Goal: Task Accomplishment & Management: Manage account settings

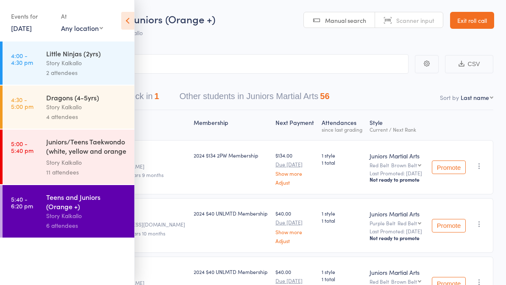
click at [124, 19] on icon at bounding box center [127, 21] width 13 height 18
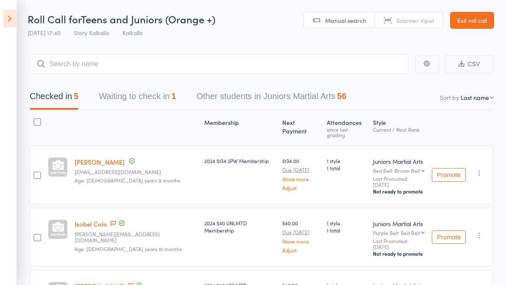
click at [15, 19] on icon at bounding box center [9, 19] width 13 height 18
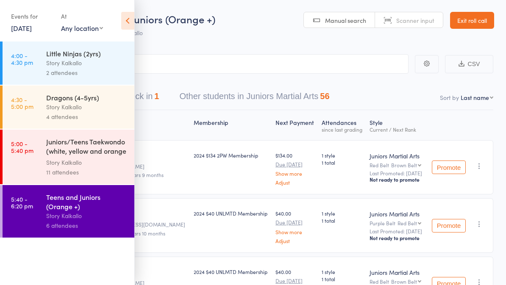
click at [32, 24] on link "15 Sep, 2025" at bounding box center [21, 27] width 21 height 9
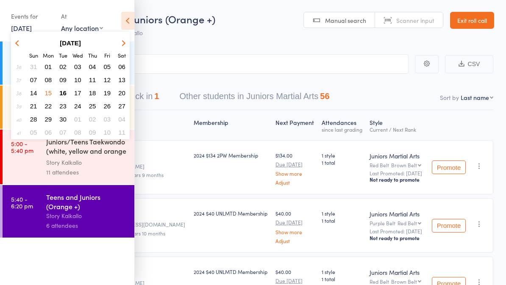
click at [65, 90] on span "16" at bounding box center [62, 92] width 7 height 7
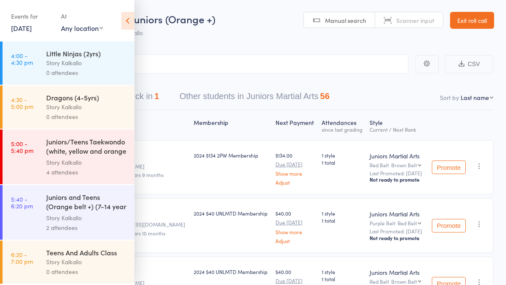
click at [124, 22] on icon at bounding box center [127, 21] width 13 height 18
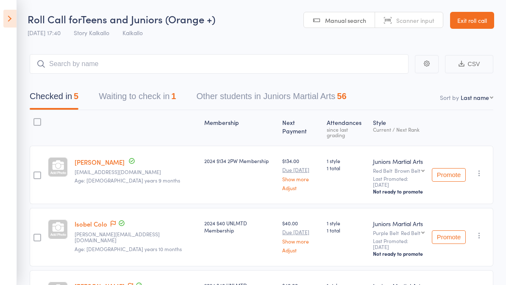
click at [10, 19] on icon at bounding box center [9, 19] width 13 height 18
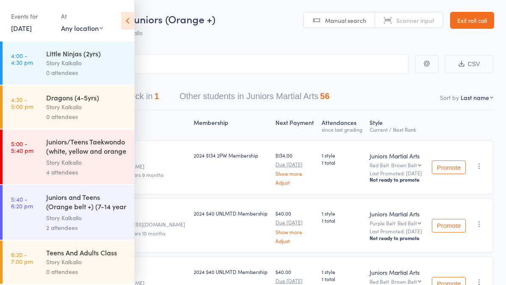
click at [103, 56] on div "Little Ninjas (2yrs)" at bounding box center [86, 53] width 81 height 9
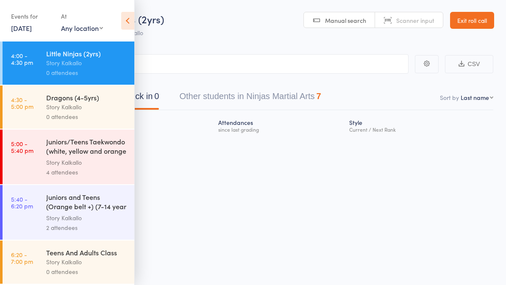
click at [132, 20] on icon at bounding box center [127, 21] width 13 height 18
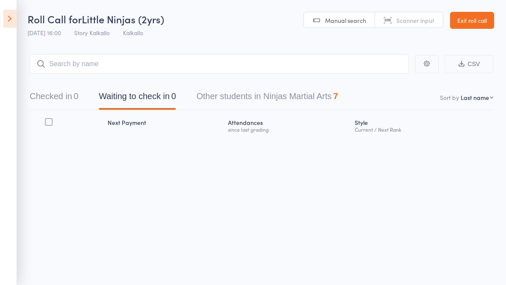
click at [14, 22] on icon at bounding box center [9, 19] width 13 height 18
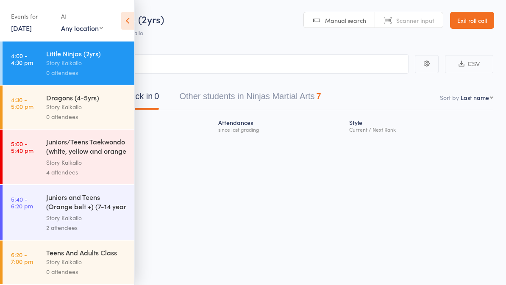
scroll to position [2, 0]
click at [92, 265] on div "Story Kalkallo" at bounding box center [86, 262] width 81 height 10
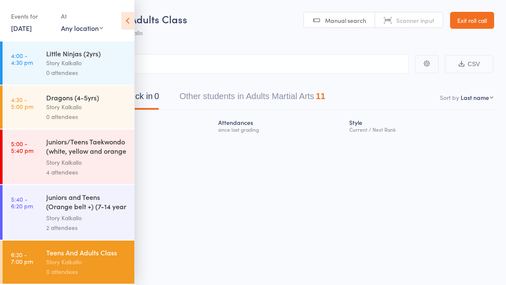
click at [122, 16] on icon at bounding box center [127, 21] width 13 height 18
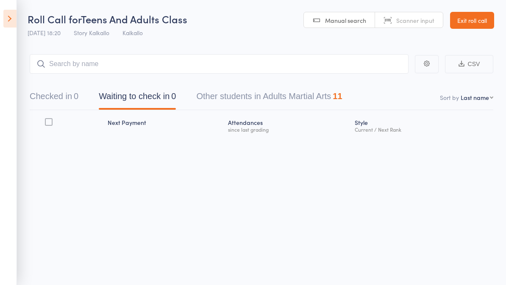
click at [320, 95] on button "Other students in Adults Martial Arts 11" at bounding box center [269, 98] width 146 height 22
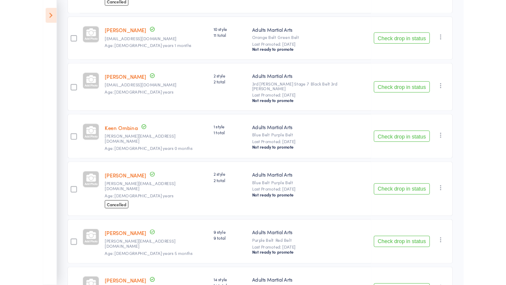
scroll to position [542, 0]
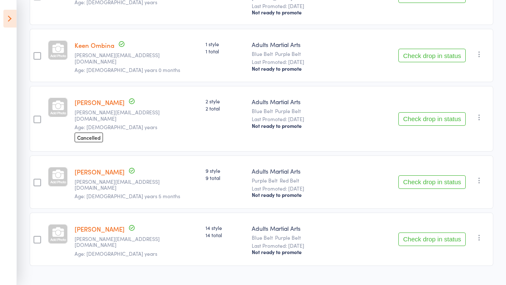
click at [451, 232] on button "Check drop in status" at bounding box center [431, 239] width 67 height 14
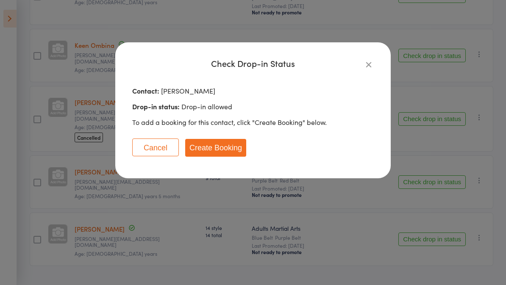
click at [232, 154] on button "Create Booking" at bounding box center [215, 148] width 61 height 18
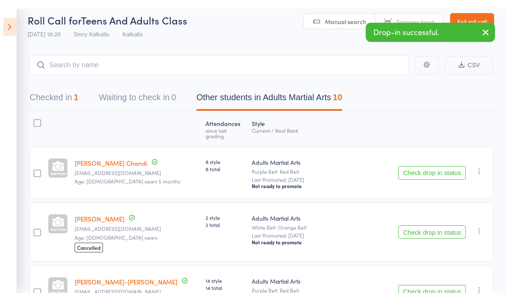
scroll to position [0, 0]
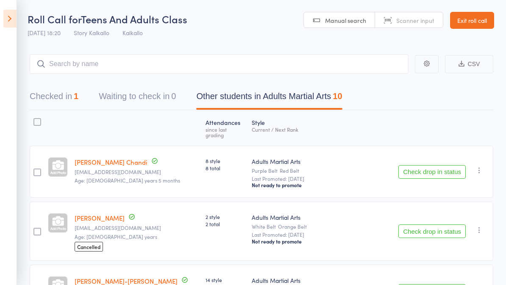
click at [11, 19] on icon at bounding box center [9, 19] width 13 height 18
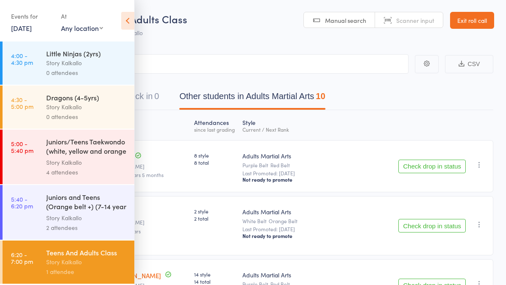
click at [88, 63] on div "Story Kalkallo" at bounding box center [86, 63] width 81 height 10
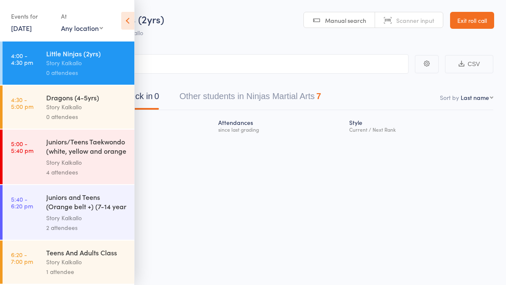
click at [131, 18] on icon at bounding box center [127, 21] width 13 height 18
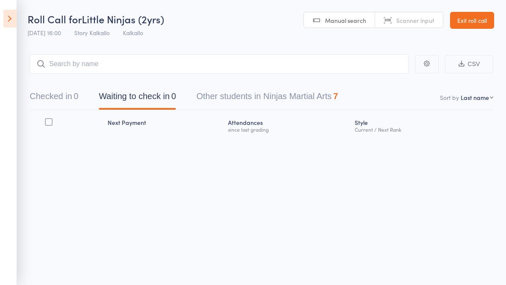
click at [311, 101] on button "Other students in Ninjas Martial Arts 7" at bounding box center [266, 98] width 141 height 22
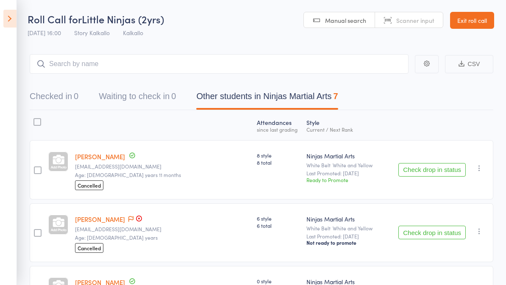
click at [15, 16] on icon at bounding box center [9, 19] width 13 height 18
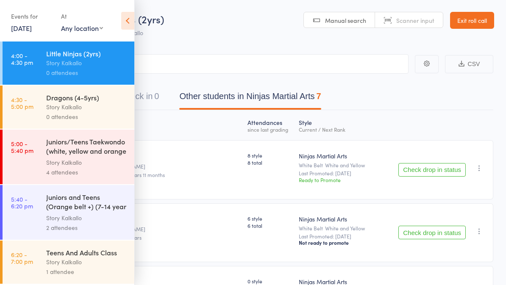
click at [96, 107] on div "Story Kalkallo" at bounding box center [86, 107] width 81 height 10
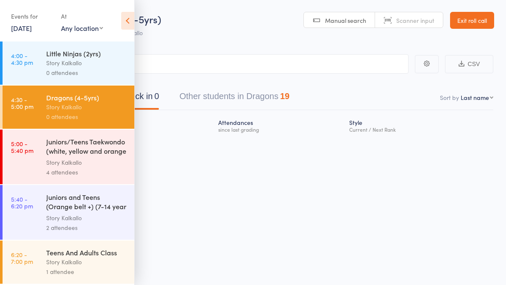
click at [128, 24] on icon at bounding box center [127, 21] width 13 height 18
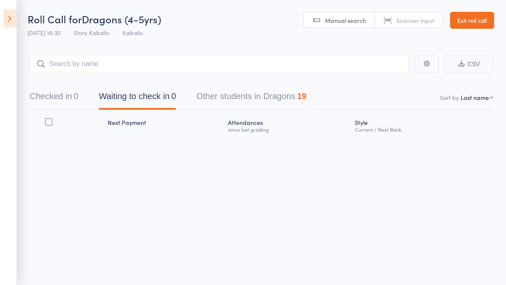
click at [276, 96] on button "Other students in Dragons 19" at bounding box center [251, 98] width 110 height 22
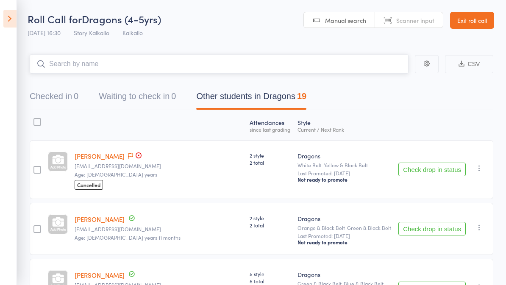
click at [103, 62] on input "search" at bounding box center [219, 63] width 379 height 19
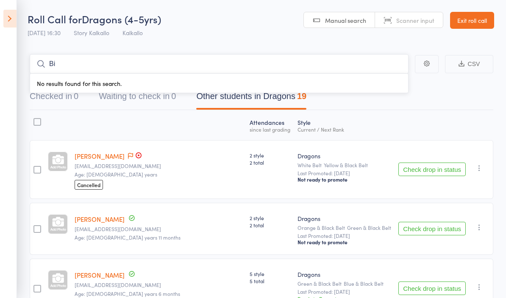
type input "B"
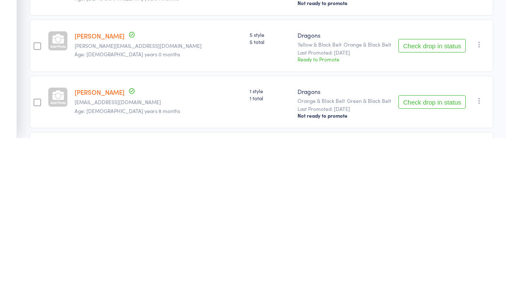
scroll to position [1009, 0]
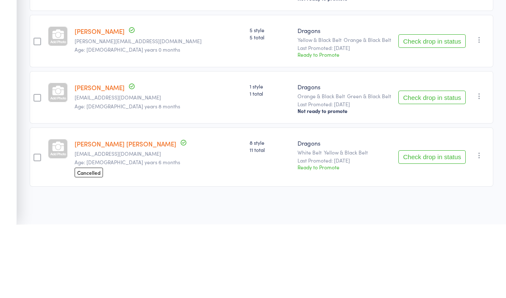
click at [433, 164] on button "Check drop in status" at bounding box center [431, 171] width 67 height 14
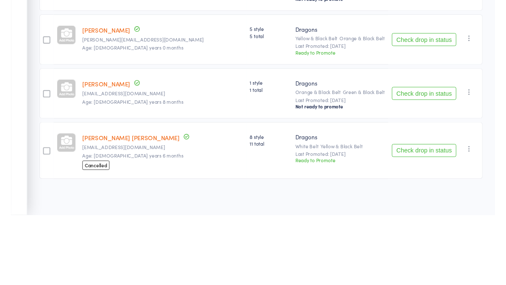
scroll to position [1022, 0]
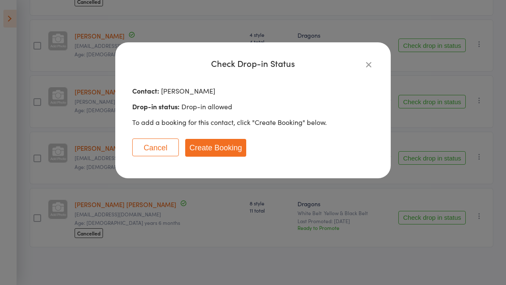
click at [235, 146] on button "Create Booking" at bounding box center [215, 148] width 61 height 18
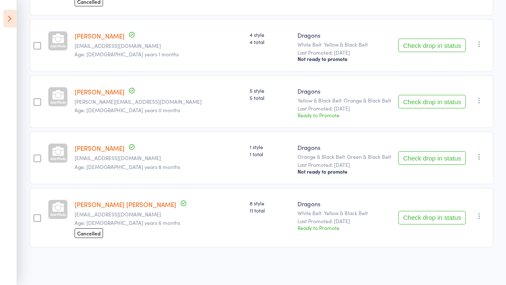
scroll to position [965, 0]
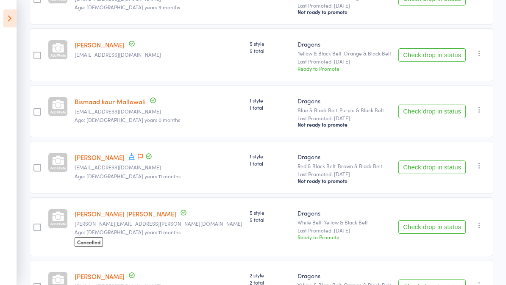
click at [436, 113] on button "Check drop in status" at bounding box center [431, 112] width 67 height 14
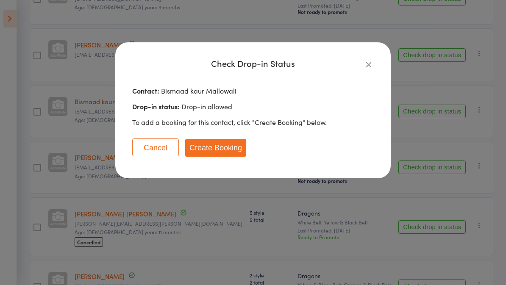
click at [227, 148] on button "Create Booking" at bounding box center [215, 148] width 61 height 18
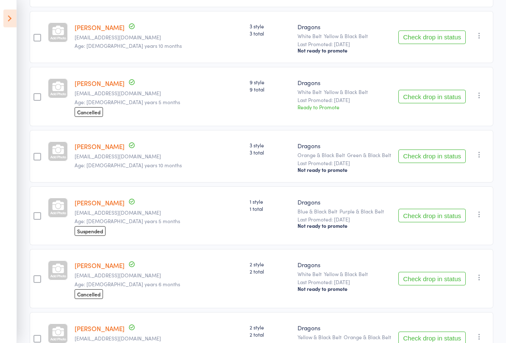
scroll to position [311, 0]
click at [434, 163] on button "Check drop in status" at bounding box center [431, 156] width 67 height 14
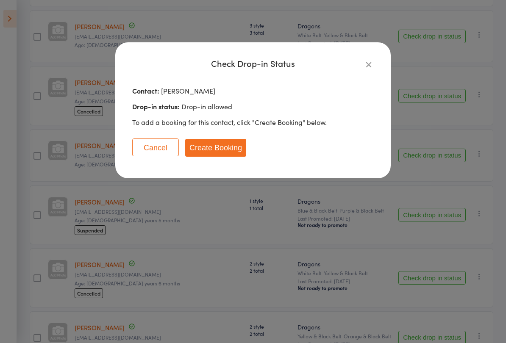
click at [236, 140] on button "Create Booking" at bounding box center [215, 148] width 61 height 18
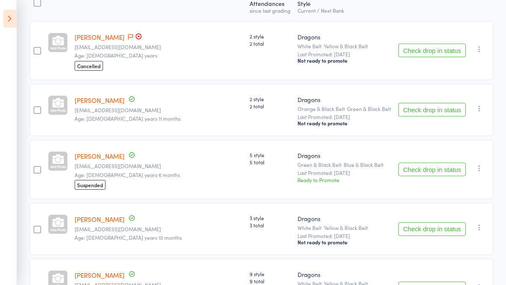
scroll to position [0, 0]
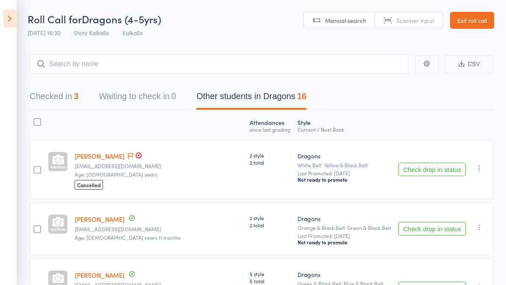
click at [15, 15] on icon at bounding box center [9, 19] width 13 height 18
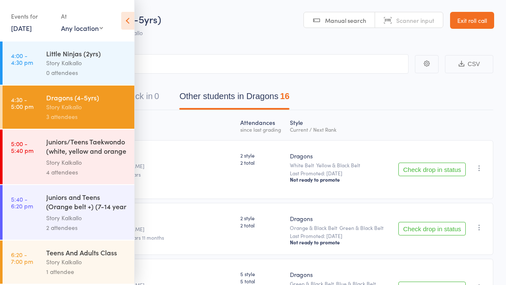
click at [101, 58] on div "Little Ninjas (2yrs)" at bounding box center [86, 53] width 81 height 9
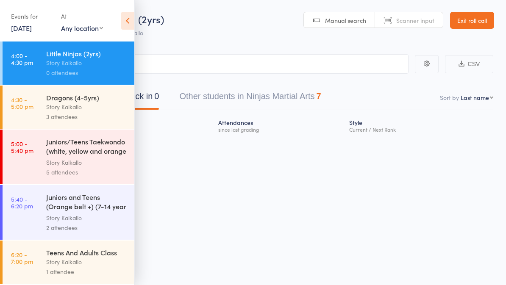
click at [129, 20] on icon at bounding box center [127, 21] width 13 height 18
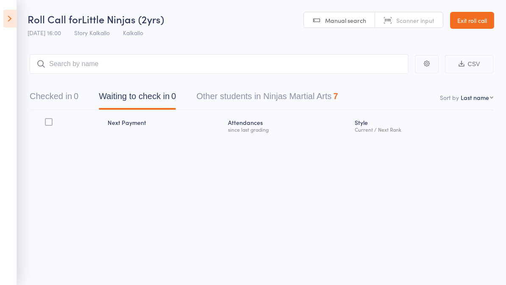
click at [308, 95] on button "Other students in Ninjas Martial Arts 7" at bounding box center [266, 98] width 141 height 22
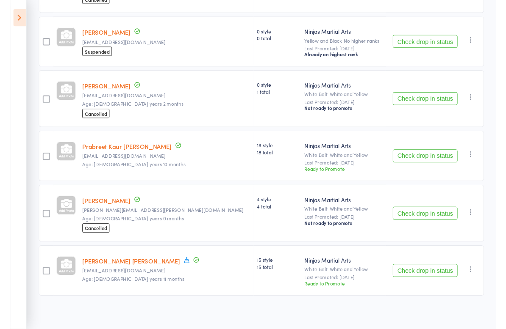
scroll to position [252, 0]
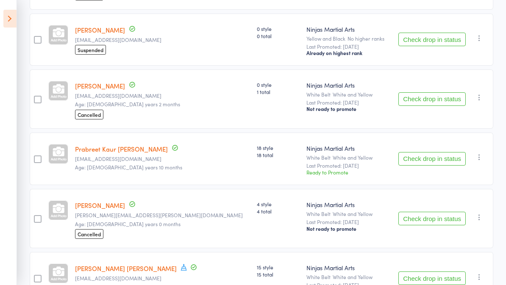
click at [433, 160] on button "Check drop in status" at bounding box center [431, 159] width 67 height 14
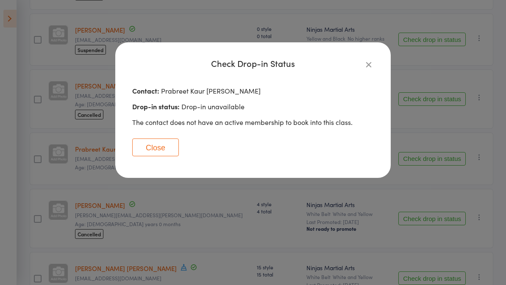
click at [166, 148] on button "Close" at bounding box center [155, 147] width 47 height 18
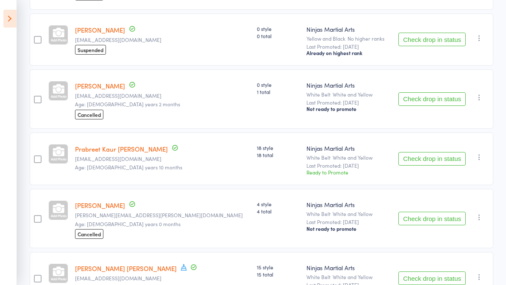
click at [117, 152] on link "Prabreet Kaur dhinsa" at bounding box center [121, 148] width 93 height 9
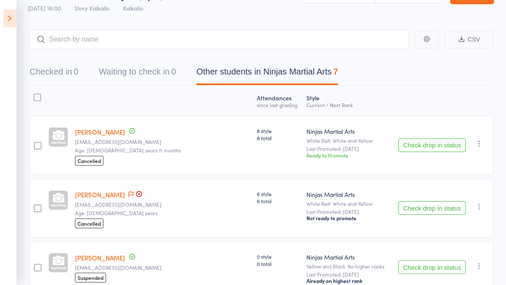
scroll to position [0, 0]
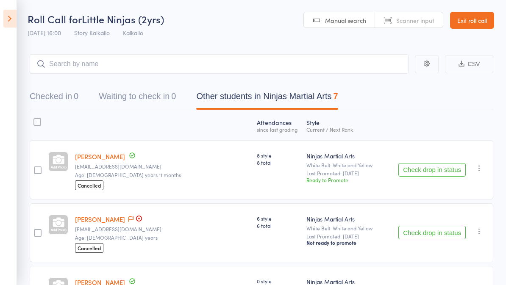
click at [8, 16] on icon at bounding box center [9, 19] width 13 height 18
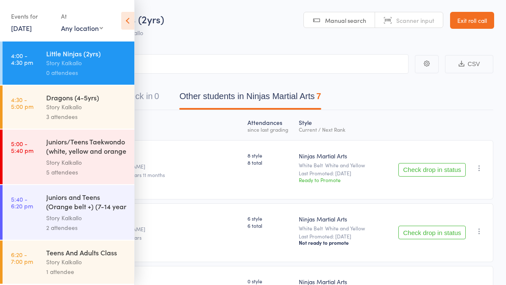
click at [100, 110] on div "Story Kalkallo" at bounding box center [86, 107] width 81 height 10
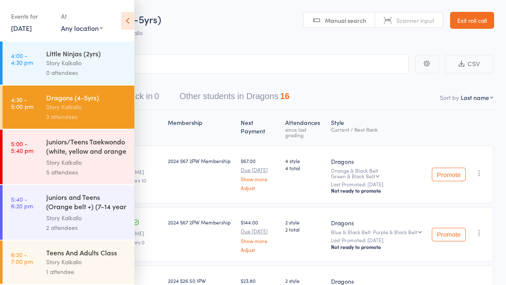
click at [130, 23] on icon at bounding box center [127, 21] width 13 height 18
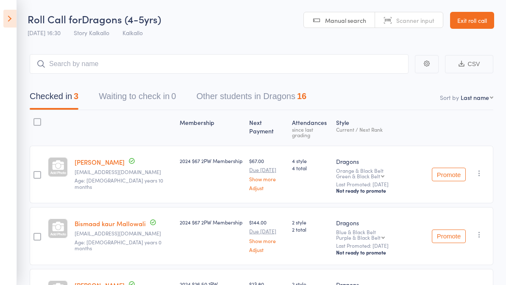
click at [294, 97] on button "Other students in Dragons 16" at bounding box center [251, 98] width 110 height 22
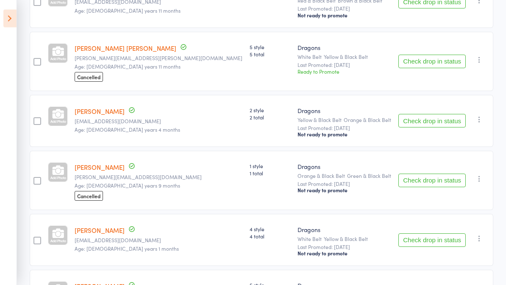
scroll to position [696, 0]
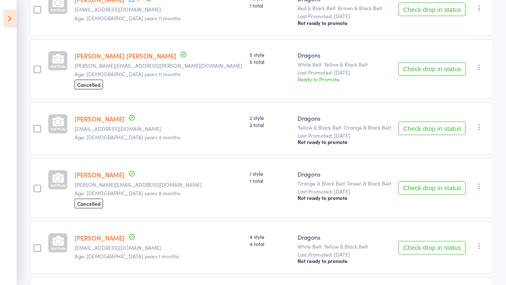
click at [431, 133] on button "Check drop in status" at bounding box center [431, 129] width 67 height 14
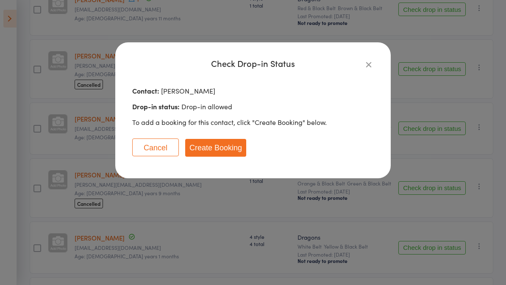
click at [227, 145] on button "Create Booking" at bounding box center [215, 148] width 61 height 18
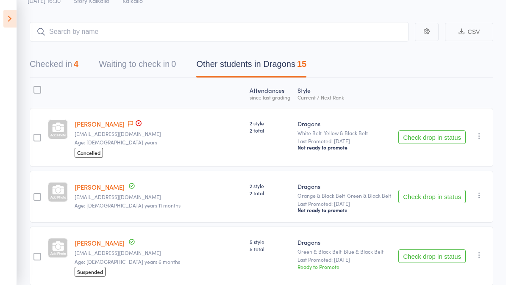
scroll to position [0, 0]
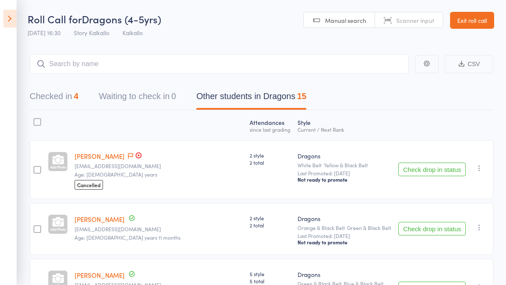
click at [12, 22] on icon at bounding box center [9, 19] width 13 height 18
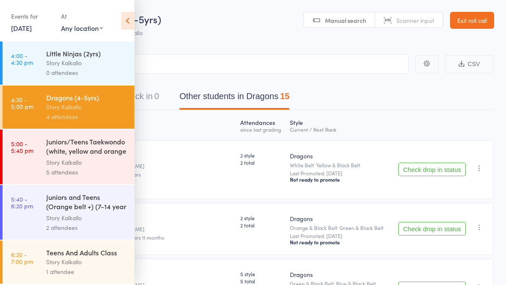
click at [99, 149] on div "Juniors/Teens Taekwondo (white, yellow and orange ..." at bounding box center [86, 147] width 81 height 21
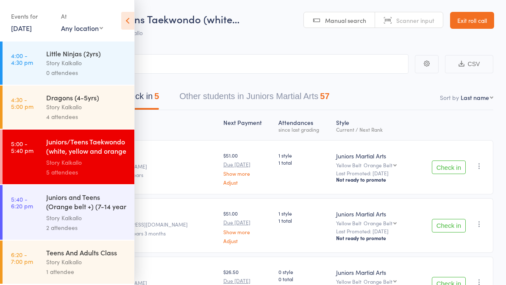
click at [128, 21] on icon at bounding box center [127, 21] width 13 height 18
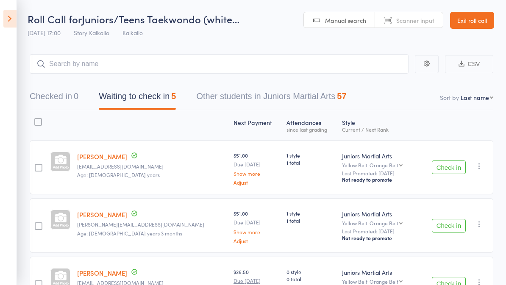
click at [298, 96] on button "Other students in Juniors Martial Arts 57" at bounding box center [271, 98] width 150 height 22
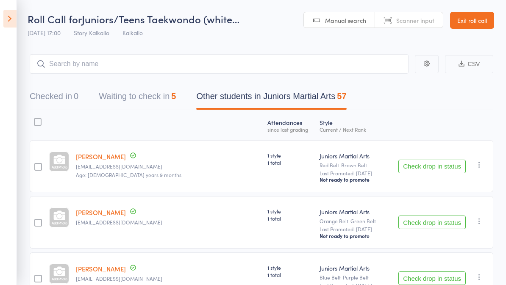
click at [163, 96] on button "Waiting to check in 5" at bounding box center [137, 98] width 77 height 22
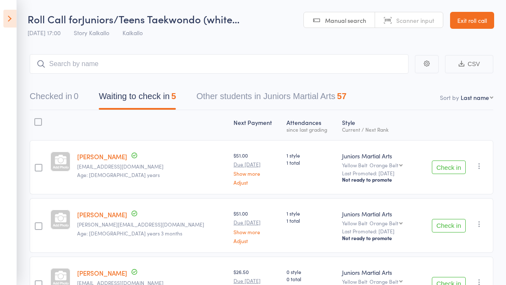
click at [4, 18] on icon at bounding box center [9, 19] width 13 height 18
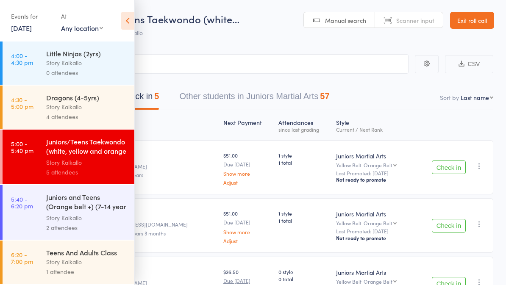
click at [98, 204] on div "Juniors and Teens (Orange belt +) (7-14 year olds)" at bounding box center [86, 202] width 81 height 21
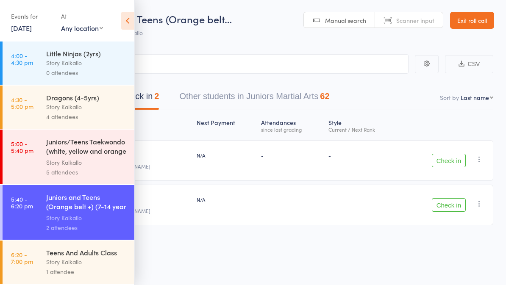
click at [131, 25] on icon at bounding box center [127, 21] width 13 height 18
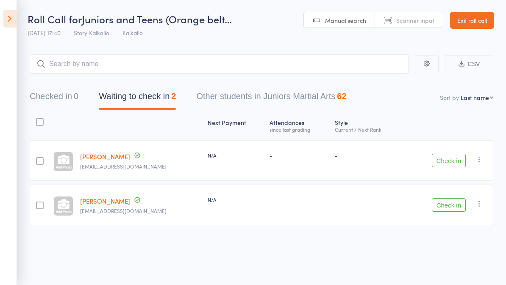
click at [266, 98] on button "Other students in Juniors Martial Arts 62" at bounding box center [271, 98] width 150 height 22
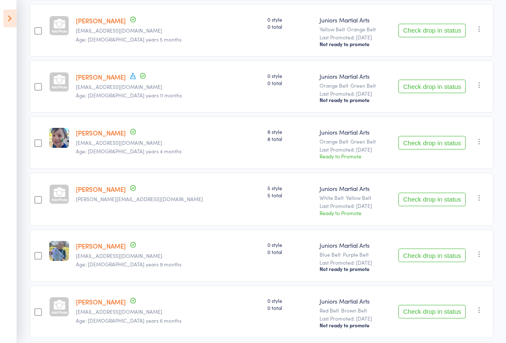
scroll to position [1966, 0]
click at [440, 149] on button "Check drop in status" at bounding box center [431, 143] width 67 height 14
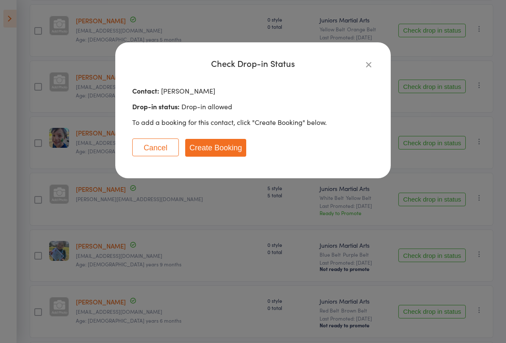
click at [235, 145] on button "Create Booking" at bounding box center [215, 148] width 61 height 18
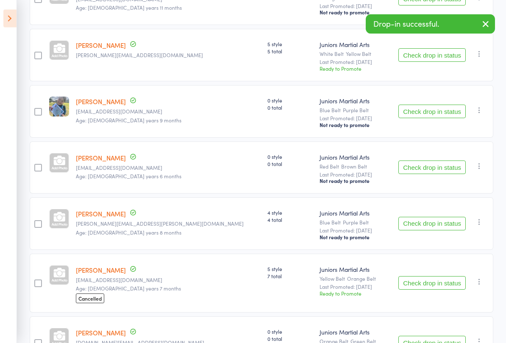
click at [440, 119] on button "Check drop in status" at bounding box center [431, 112] width 67 height 14
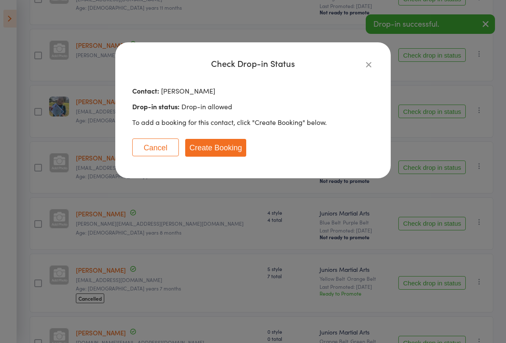
click at [234, 145] on button "Create Booking" at bounding box center [215, 148] width 61 height 18
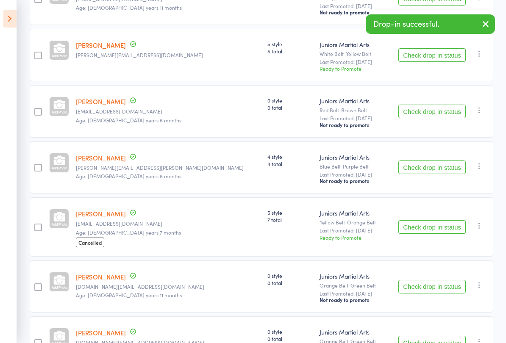
click at [427, 118] on button "Check drop in status" at bounding box center [431, 112] width 67 height 14
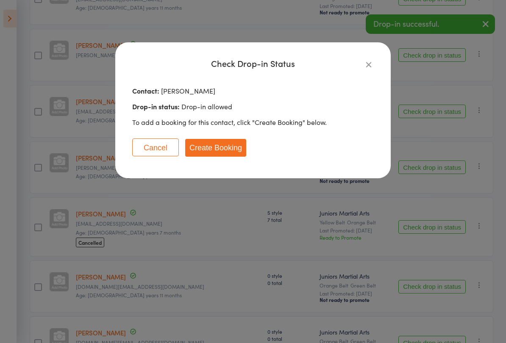
click at [226, 149] on button "Create Booking" at bounding box center [215, 148] width 61 height 18
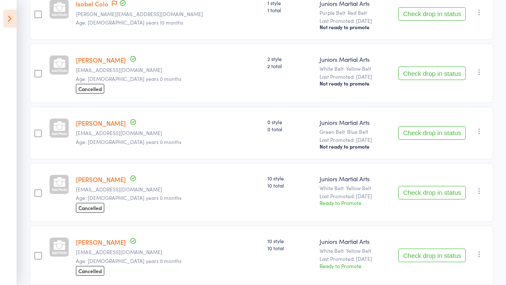
scroll to position [735, 0]
click at [10, 19] on icon at bounding box center [9, 19] width 13 height 18
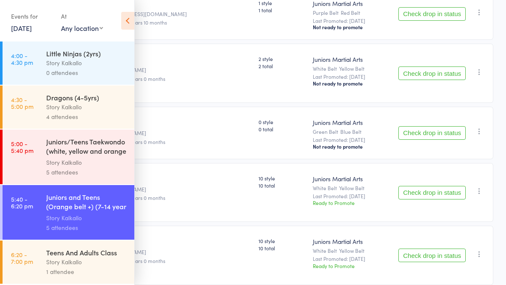
click at [95, 151] on div "Juniors/Teens Taekwondo (white, yellow and orange ..." at bounding box center [86, 147] width 81 height 21
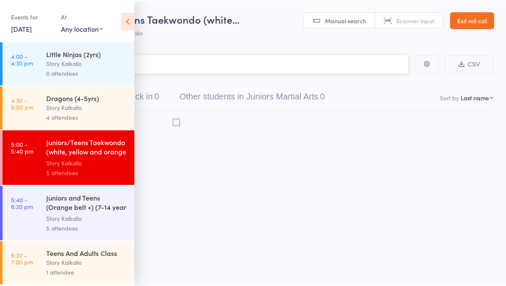
scroll to position [6, 0]
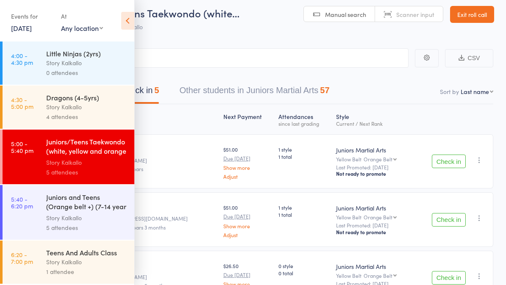
click at [129, 20] on icon at bounding box center [127, 21] width 13 height 18
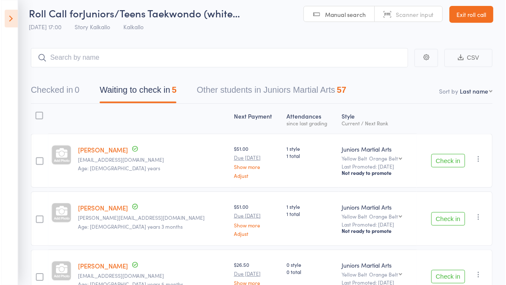
scroll to position [6, 0]
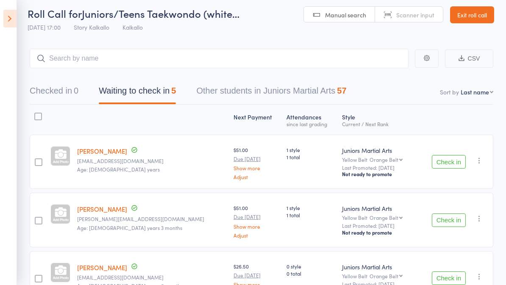
click at [455, 225] on button "Check in" at bounding box center [448, 220] width 34 height 14
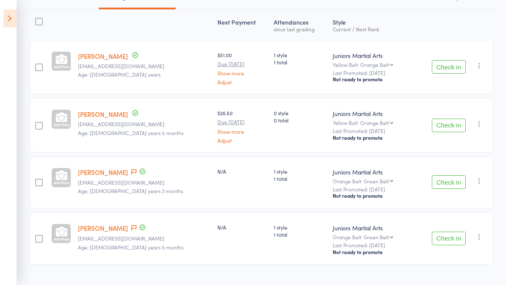
scroll to position [100, 0]
click at [455, 242] on button "Check in" at bounding box center [448, 239] width 34 height 14
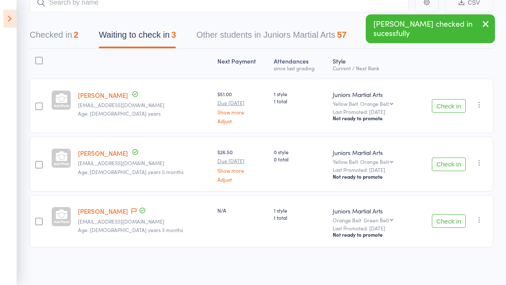
click at [452, 224] on button "Check in" at bounding box center [448, 221] width 34 height 14
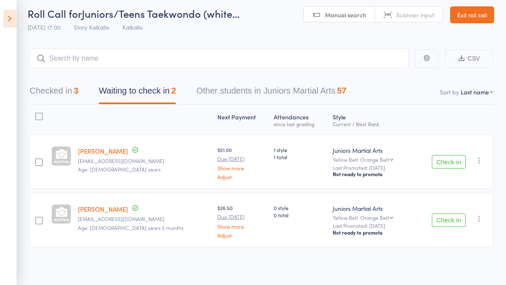
click at [443, 225] on button "Check in" at bounding box center [448, 220] width 34 height 14
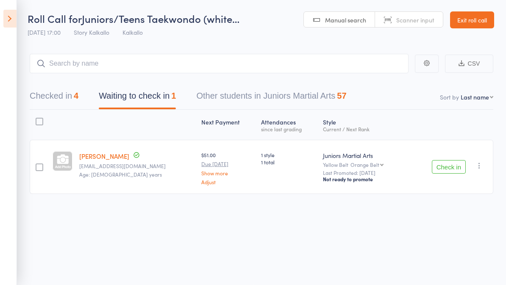
click at [285, 87] on button "Other students in Juniors Martial Arts 57" at bounding box center [271, 98] width 150 height 22
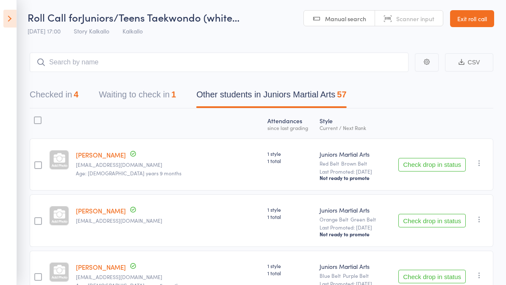
scroll to position [0, 0]
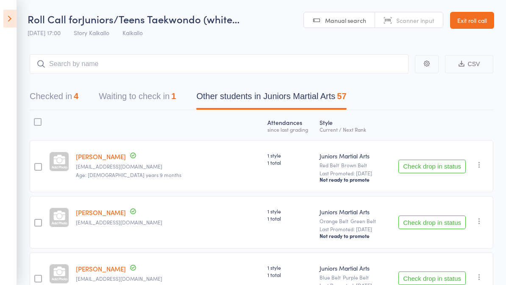
click at [16, 16] on icon at bounding box center [9, 19] width 13 height 18
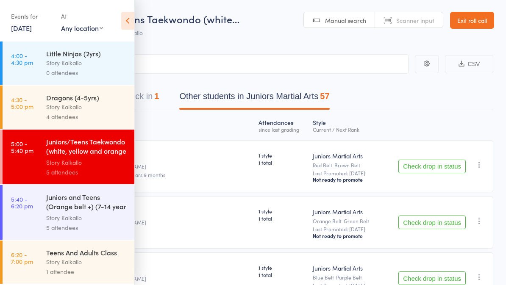
click at [94, 171] on div "5 attendees" at bounding box center [86, 172] width 81 height 10
click at [132, 23] on icon at bounding box center [127, 21] width 13 height 18
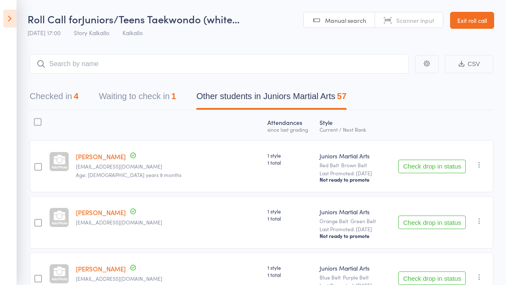
click at [157, 100] on button "Waiting to check in 1" at bounding box center [137, 98] width 77 height 22
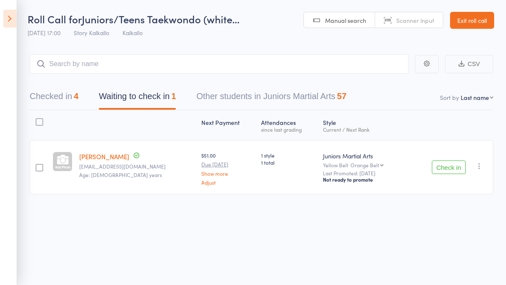
click at [14, 16] on icon at bounding box center [9, 19] width 13 height 18
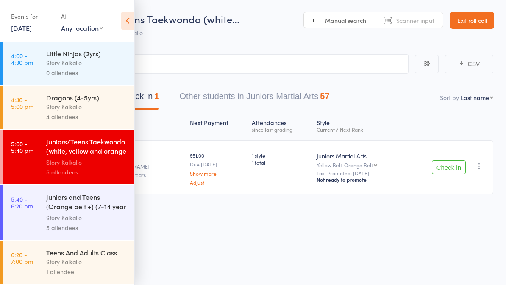
click at [94, 206] on div "Juniors and Teens (Orange belt +) (7-14 year olds)" at bounding box center [86, 202] width 81 height 21
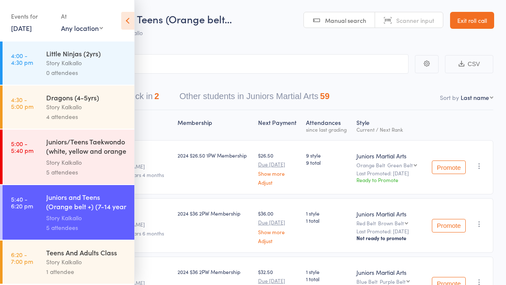
click at [131, 19] on icon at bounding box center [127, 21] width 13 height 18
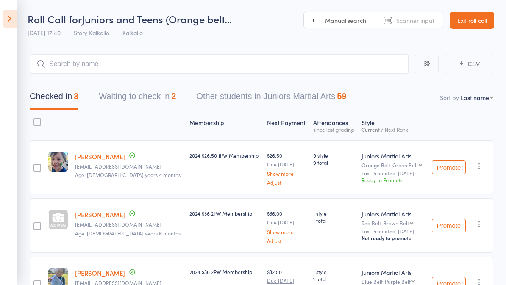
click at [157, 98] on button "Waiting to check in 2" at bounding box center [137, 98] width 77 height 22
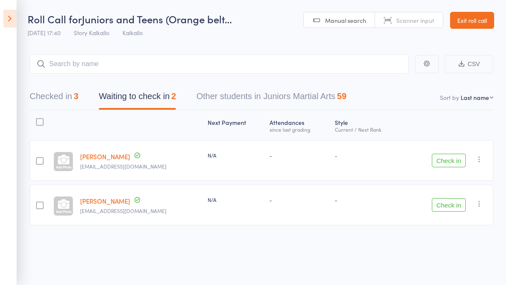
click at [456, 159] on button "Check in" at bounding box center [448, 161] width 34 height 14
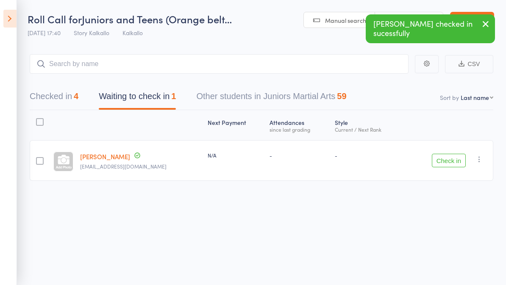
click at [451, 163] on button "Check in" at bounding box center [448, 161] width 34 height 14
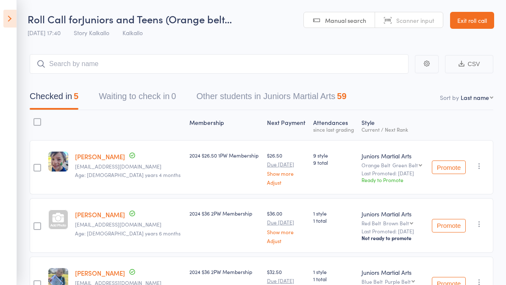
click at [319, 98] on button "Other students in Juniors Martial Arts 59" at bounding box center [271, 98] width 150 height 22
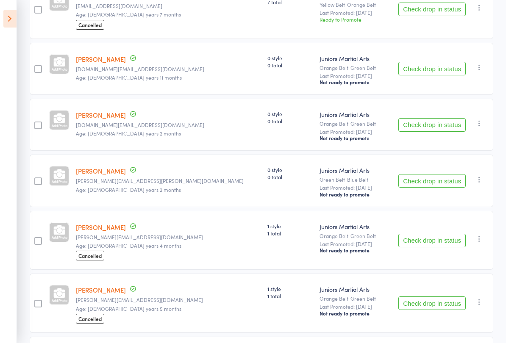
scroll to position [2219, 0]
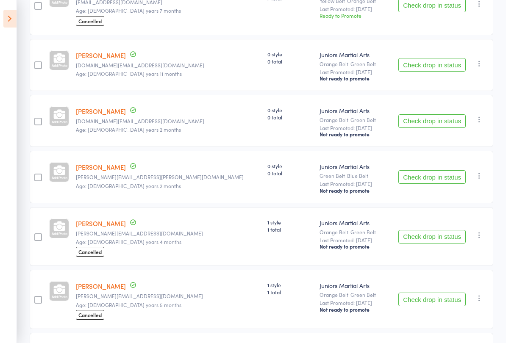
click at [443, 72] on button "Check drop in status" at bounding box center [431, 65] width 67 height 14
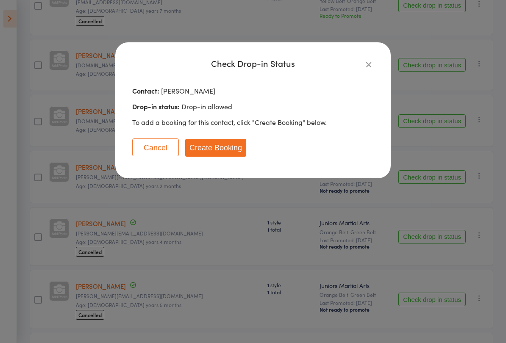
click at [227, 150] on button "Create Booking" at bounding box center [215, 148] width 61 height 18
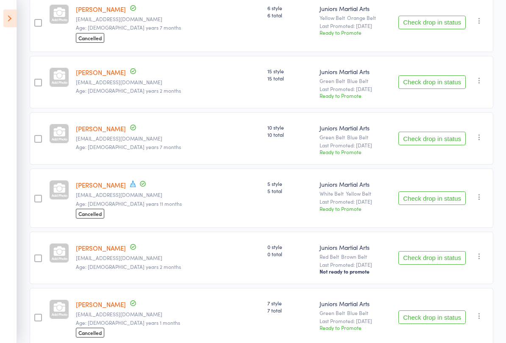
scroll to position [2785, 0]
click at [16, 23] on icon at bounding box center [9, 19] width 13 height 18
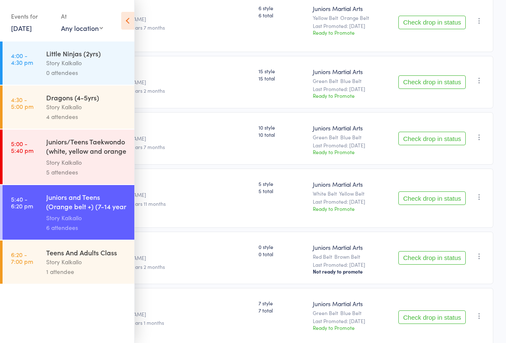
click at [91, 153] on div "Juniors/Teens Taekwondo (white, yellow and orange ..." at bounding box center [86, 147] width 81 height 21
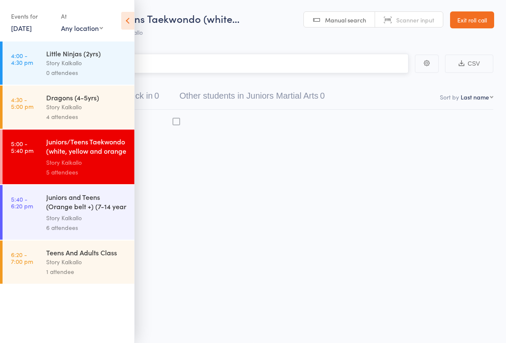
scroll to position [6, 0]
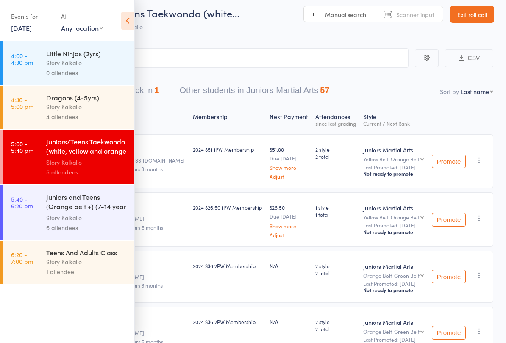
click at [126, 16] on icon at bounding box center [127, 21] width 13 height 18
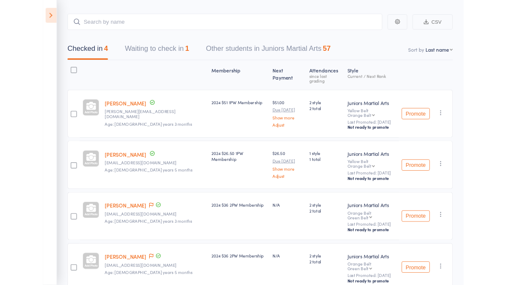
scroll to position [71, 0]
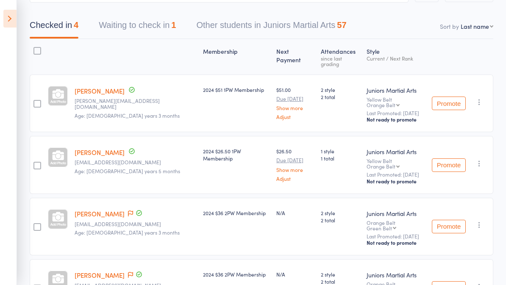
click at [310, 22] on button "Other students in Juniors Martial Arts 57" at bounding box center [271, 27] width 150 height 22
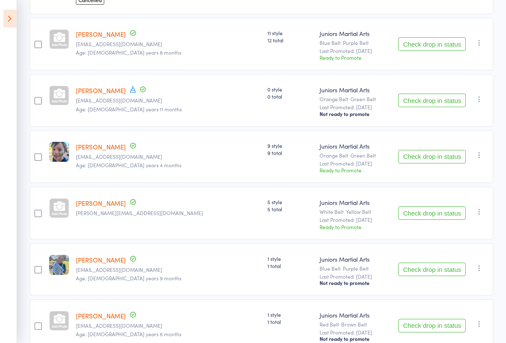
scroll to position [1787, 0]
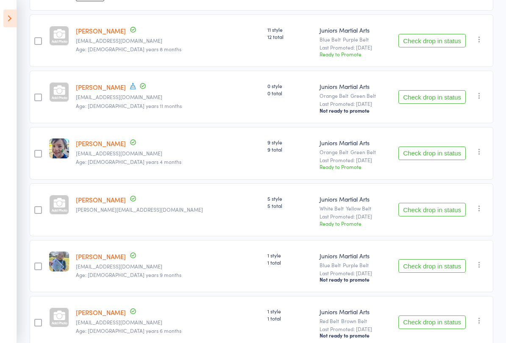
click at [444, 160] on button "Check drop in status" at bounding box center [431, 154] width 67 height 14
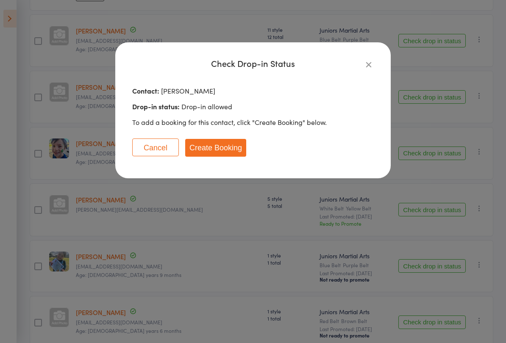
click at [224, 162] on div "Cancel Create Booking" at bounding box center [252, 150] width 241 height 25
click at [240, 149] on button "Create Booking" at bounding box center [215, 148] width 61 height 18
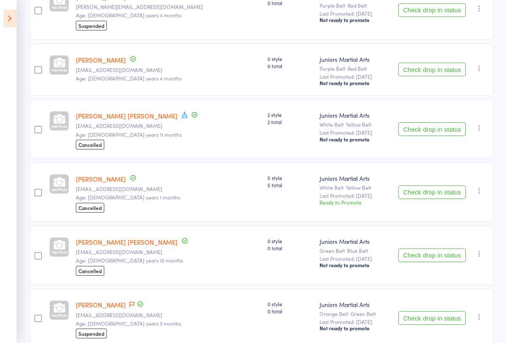
scroll to position [1157, 0]
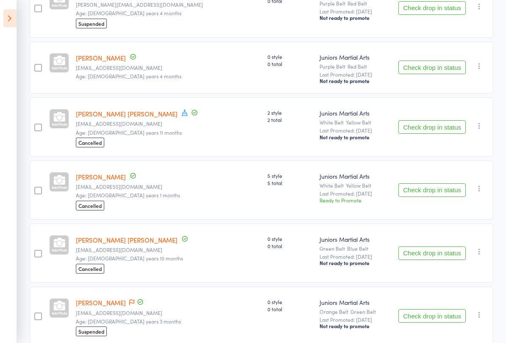
click at [10, 19] on icon at bounding box center [9, 19] width 13 height 18
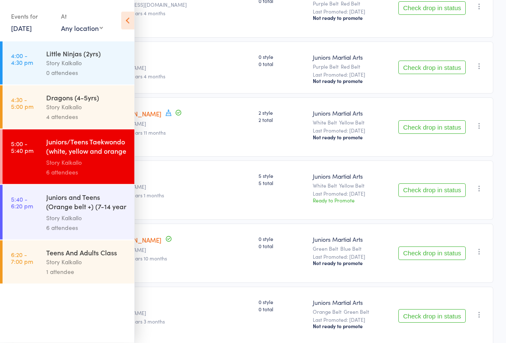
scroll to position [1158, 0]
click at [102, 210] on div "Juniors and Teens (Orange belt +) (7-14 year olds)" at bounding box center [86, 202] width 81 height 21
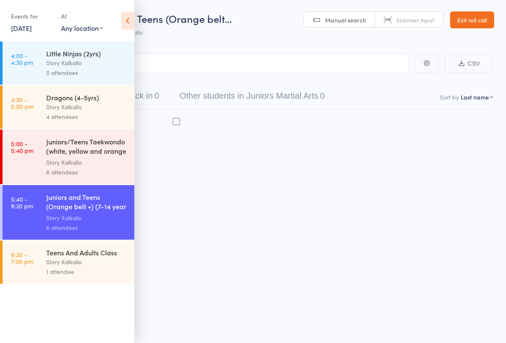
scroll to position [6, 0]
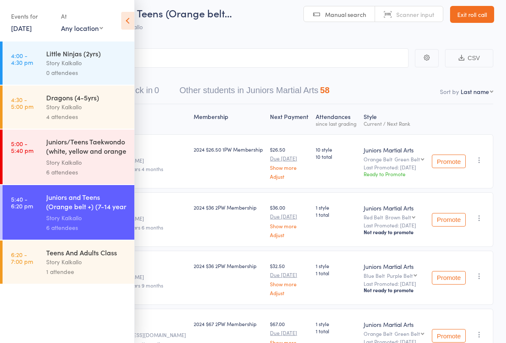
click at [128, 28] on icon at bounding box center [127, 21] width 13 height 18
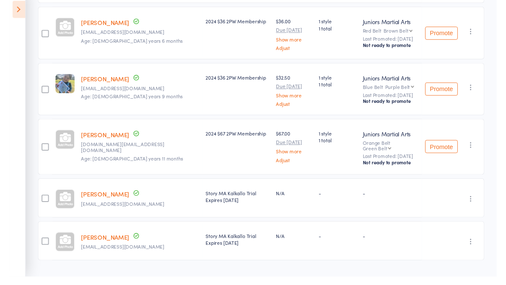
scroll to position [211, 0]
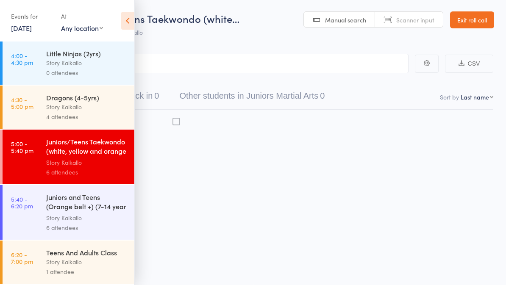
scroll to position [6, 0]
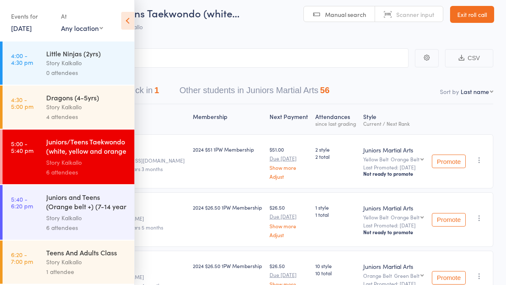
click at [133, 21] on icon at bounding box center [127, 21] width 13 height 18
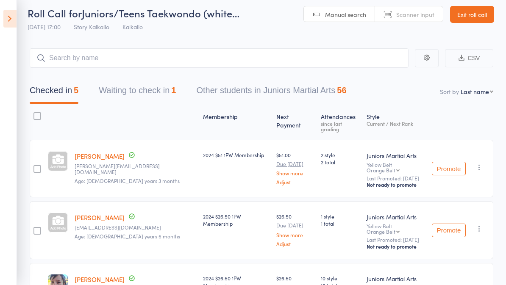
click at [321, 91] on button "Other students in Juniors Martial Arts 56" at bounding box center [271, 92] width 150 height 22
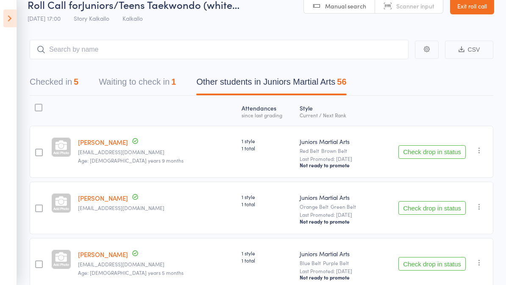
scroll to position [0, 0]
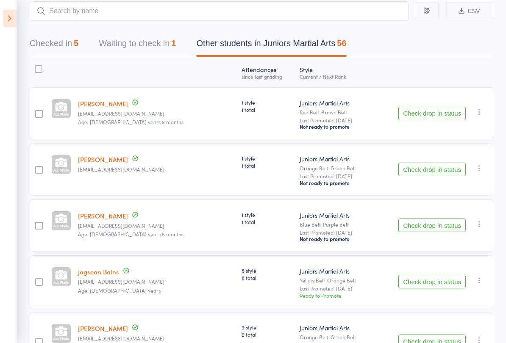
click at [163, 52] on button "Waiting to check in 1" at bounding box center [137, 46] width 77 height 22
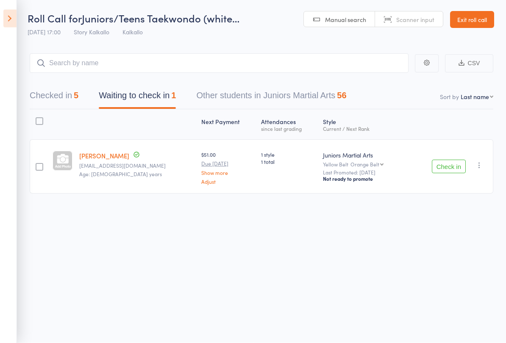
scroll to position [6, 0]
click at [311, 90] on button "Other students in Juniors Martial Arts 56" at bounding box center [271, 98] width 150 height 22
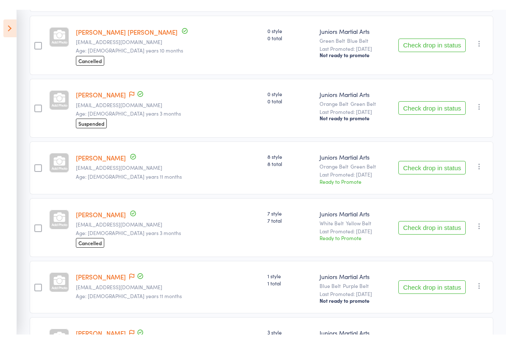
scroll to position [1367, 0]
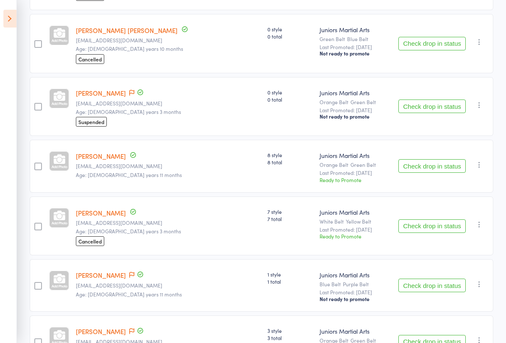
click at [433, 173] on button "Check drop in status" at bounding box center [431, 166] width 67 height 14
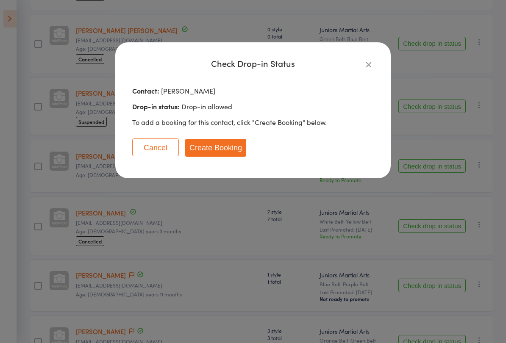
click at [241, 152] on button "Create Booking" at bounding box center [215, 148] width 61 height 18
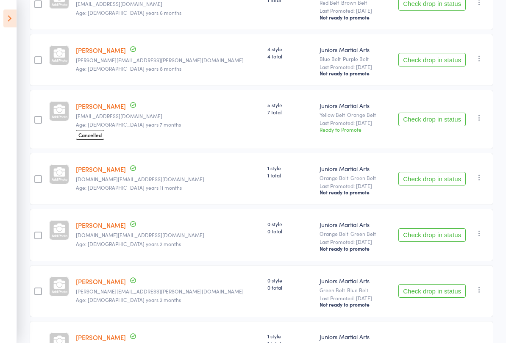
scroll to position [1993, 0]
click at [436, 185] on button "Check drop in status" at bounding box center [431, 179] width 67 height 14
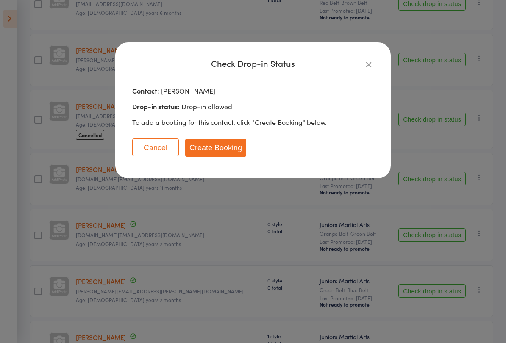
click at [232, 153] on button "Create Booking" at bounding box center [215, 148] width 61 height 18
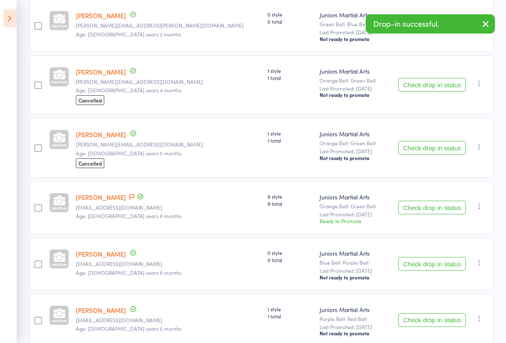
scroll to position [2202, 0]
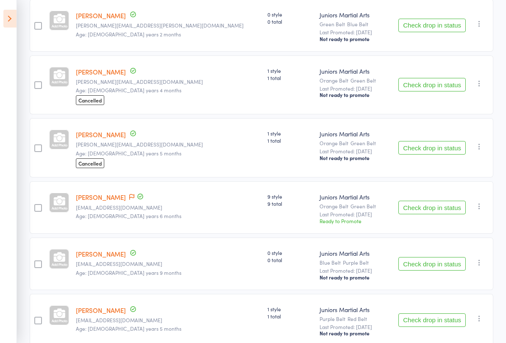
click at [435, 214] on button "Check drop in status" at bounding box center [431, 208] width 67 height 14
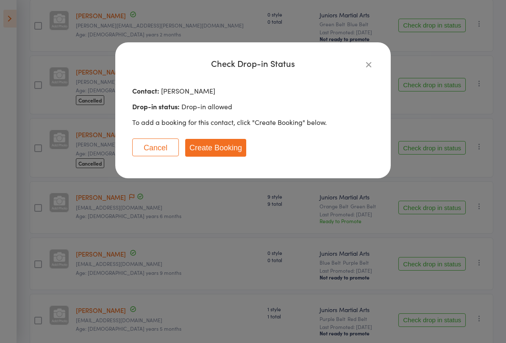
click at [224, 151] on button "Create Booking" at bounding box center [215, 148] width 61 height 18
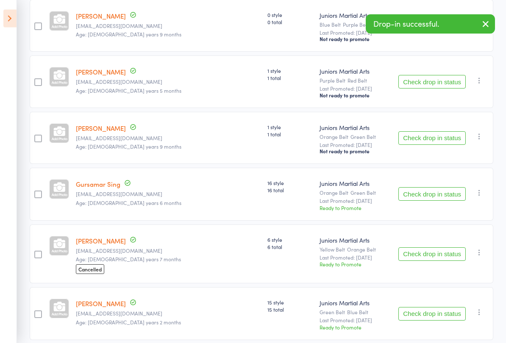
scroll to position [2384, 0]
click at [431, 201] on button "Check drop in status" at bounding box center [431, 194] width 67 height 14
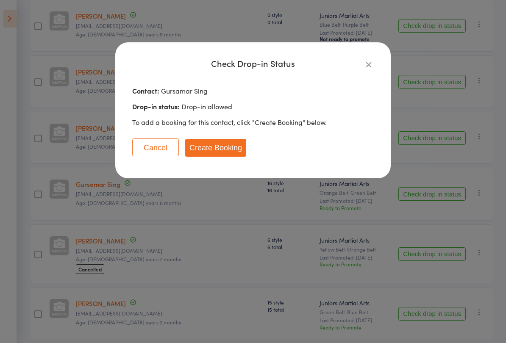
click at [240, 153] on button "Create Booking" at bounding box center [215, 148] width 61 height 18
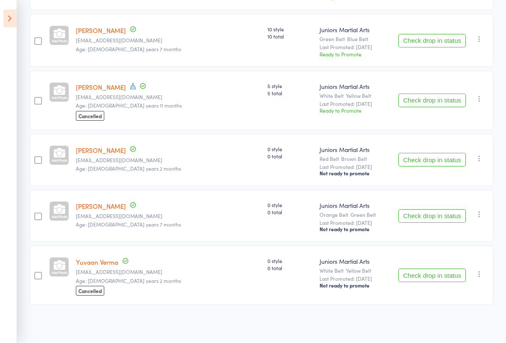
scroll to position [2679, 0]
click at [438, 221] on button "Check drop in status" at bounding box center [431, 217] width 67 height 14
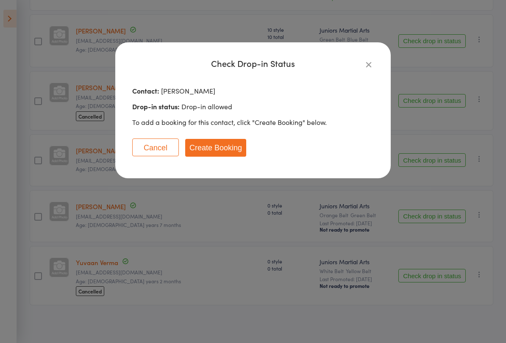
click at [233, 149] on button "Create Booking" at bounding box center [215, 148] width 61 height 18
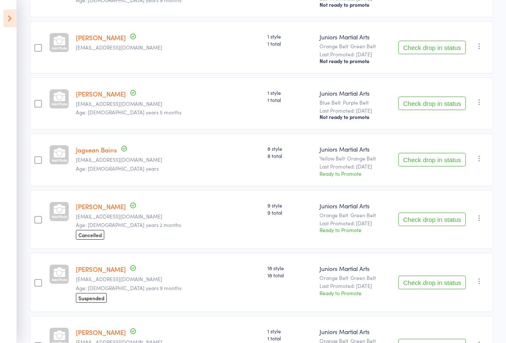
scroll to position [176, 0]
click at [436, 109] on button "Check drop in status" at bounding box center [431, 103] width 67 height 14
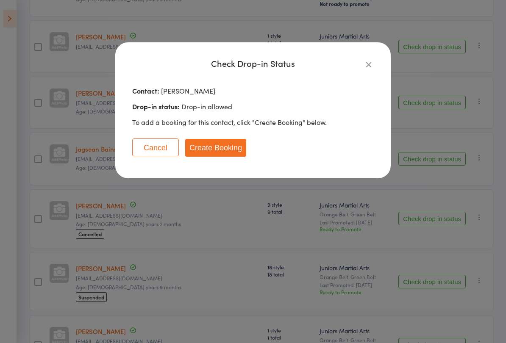
click at [219, 152] on button "Create Booking" at bounding box center [215, 148] width 61 height 18
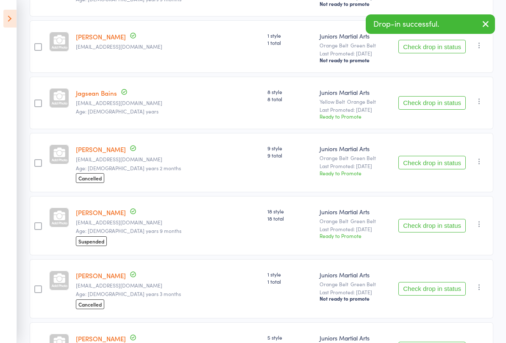
click at [11, 17] on icon at bounding box center [9, 19] width 13 height 18
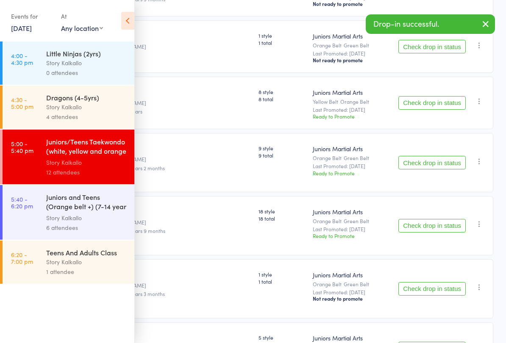
click at [104, 213] on div "Juniors and Teens (Orange belt +) (7-14 year olds)" at bounding box center [86, 202] width 81 height 21
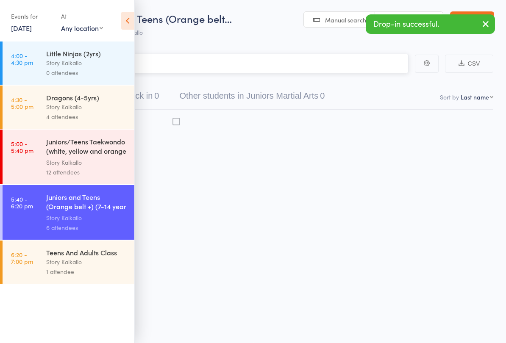
scroll to position [6, 0]
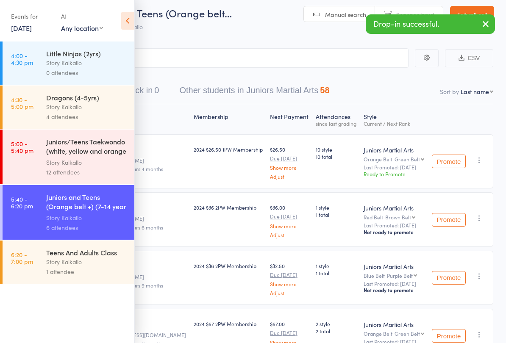
click at [130, 9] on div "Events for 16 Sep, 2025 16 Sep, 2025 September 2025 Sun Mon Tue Wed Thu Fri Sat…" at bounding box center [67, 21] width 134 height 43
click at [126, 19] on icon at bounding box center [127, 21] width 13 height 18
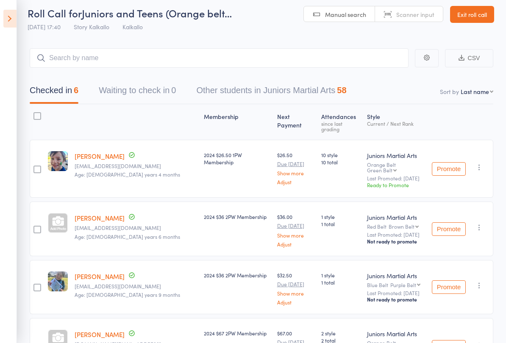
click at [329, 97] on button "Other students in Juniors Martial Arts 58" at bounding box center [271, 92] width 150 height 22
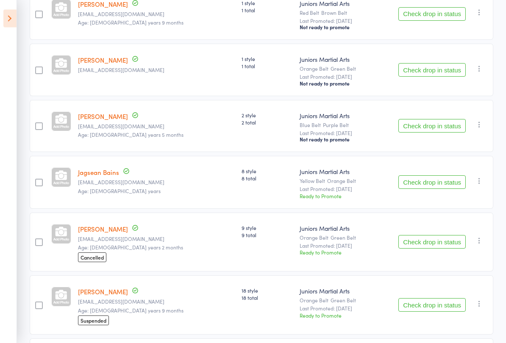
click at [445, 133] on button "Check drop in status" at bounding box center [431, 126] width 67 height 14
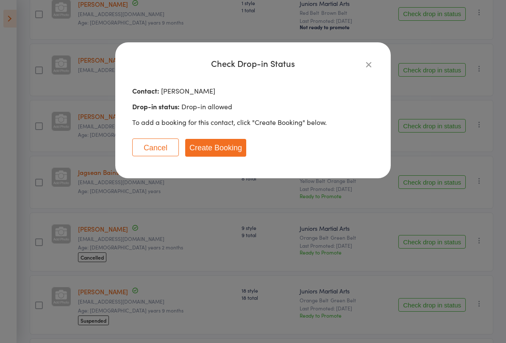
click at [231, 153] on button "Create Booking" at bounding box center [215, 148] width 61 height 18
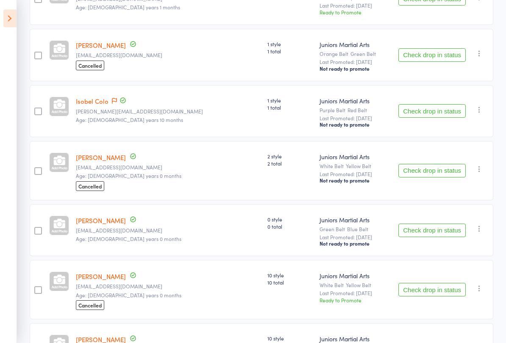
scroll to position [583, 0]
click at [430, 105] on div "Check drop in status Send message Add Note Add Task Add Flag" at bounding box center [439, 110] width 108 height 52
click at [442, 117] on button "Check drop in status" at bounding box center [431, 110] width 67 height 14
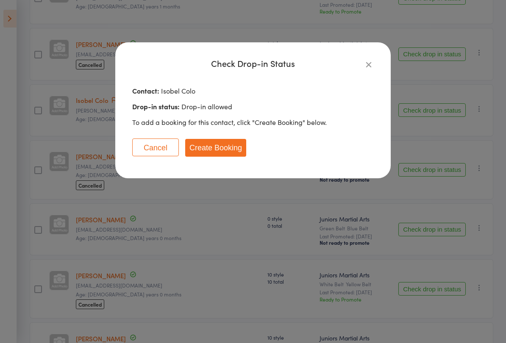
click at [231, 145] on button "Create Booking" at bounding box center [215, 148] width 61 height 18
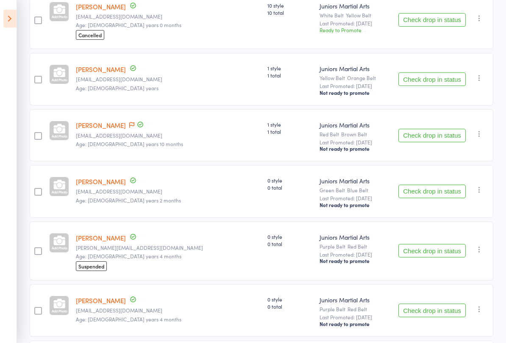
scroll to position [867, 0]
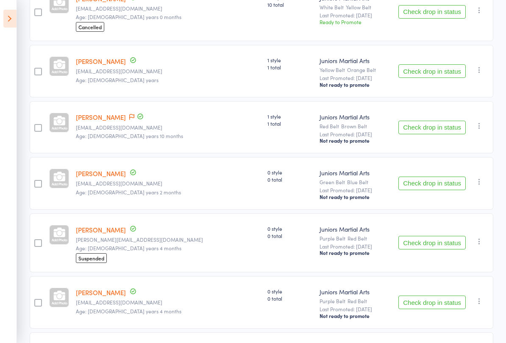
click at [437, 134] on button "Check drop in status" at bounding box center [431, 128] width 67 height 14
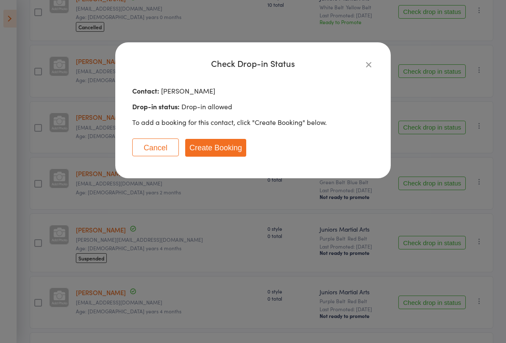
click at [230, 154] on button "Create Booking" at bounding box center [215, 148] width 61 height 18
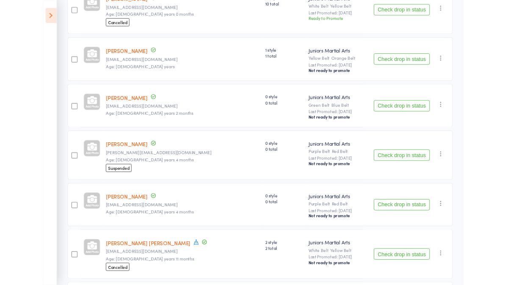
scroll to position [891, 0]
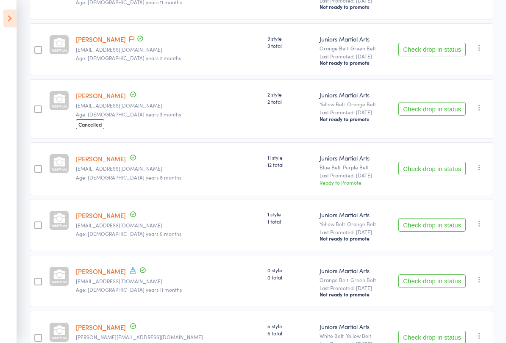
click at [451, 57] on button "Check drop in status" at bounding box center [431, 50] width 67 height 14
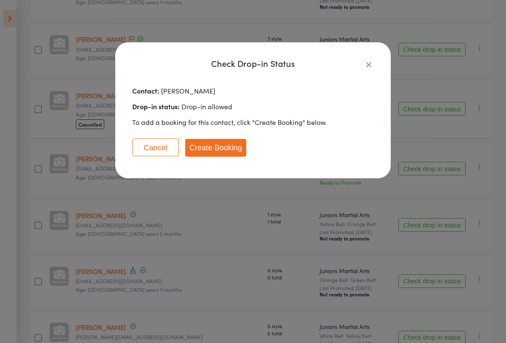
click at [240, 146] on button "Create Booking" at bounding box center [215, 148] width 61 height 18
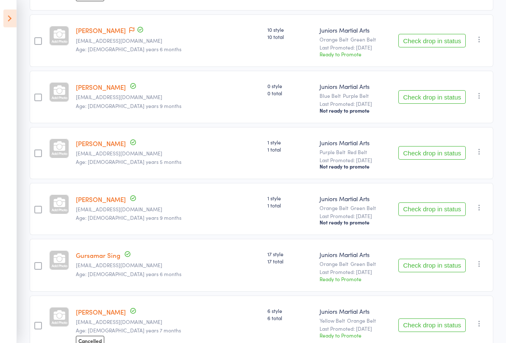
scroll to position [2201, 0]
click at [438, 104] on button "Check drop in status" at bounding box center [431, 97] width 67 height 14
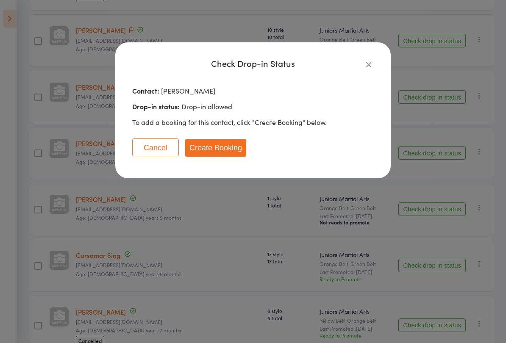
click at [242, 151] on button "Create Booking" at bounding box center [215, 148] width 61 height 18
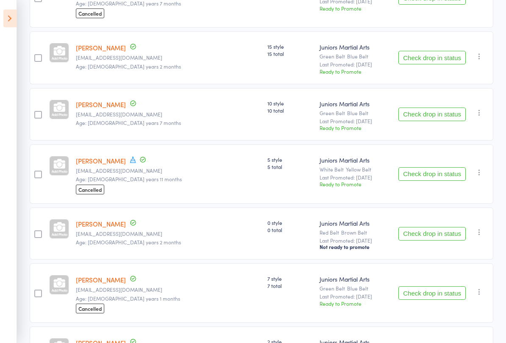
scroll to position [2472, 0]
click at [440, 64] on button "Check drop in status" at bounding box center [431, 58] width 67 height 14
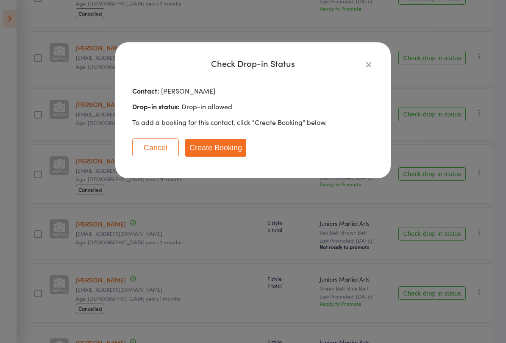
click at [235, 145] on button "Create Booking" at bounding box center [215, 148] width 61 height 18
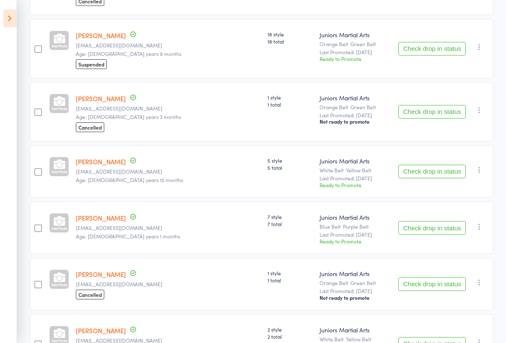
scroll to position [352, 0]
click at [102, 104] on link "[PERSON_NAME]" at bounding box center [101, 99] width 50 height 9
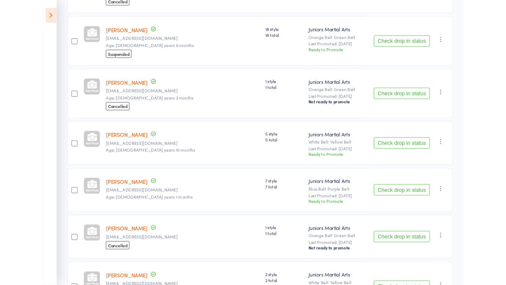
scroll to position [376, 0]
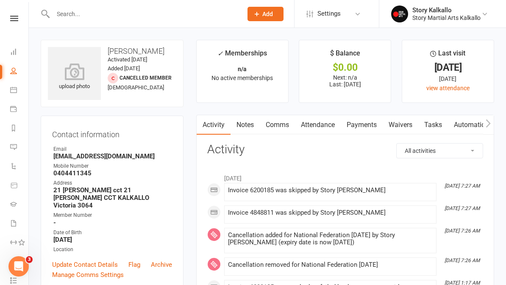
click at [250, 188] on div "Invoice 6200185 was skipped by Story [PERSON_NAME]" at bounding box center [330, 190] width 205 height 7
click at [228, 190] on div "Invoice 6200185 was skipped by Story [PERSON_NAME]" at bounding box center [330, 190] width 205 height 7
click at [228, 187] on span at bounding box center [228, 187] width 0 height 0
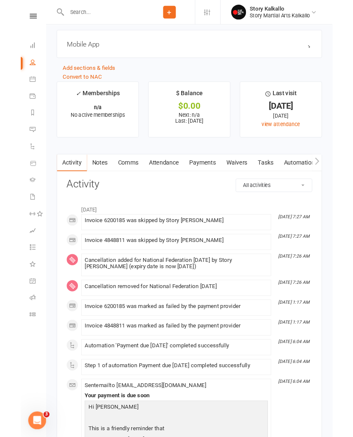
scroll to position [759, 0]
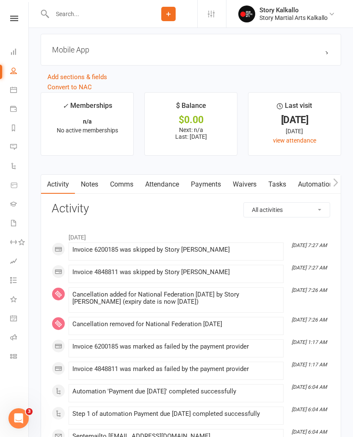
click at [182, 254] on div "Invoice 6200185 was skipped by Story [PERSON_NAME]" at bounding box center [175, 249] width 207 height 7
click at [268, 180] on link "Tasks" at bounding box center [278, 184] width 30 height 19
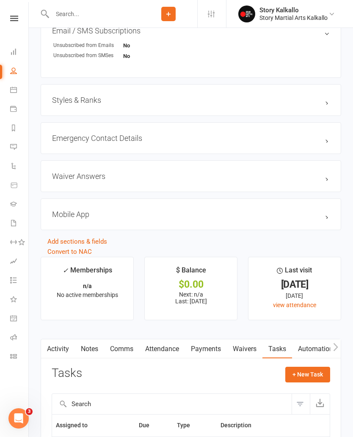
scroll to position [696, 0]
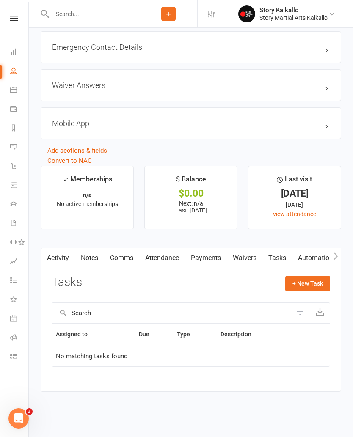
click at [203, 260] on link "Payments" at bounding box center [206, 258] width 42 height 19
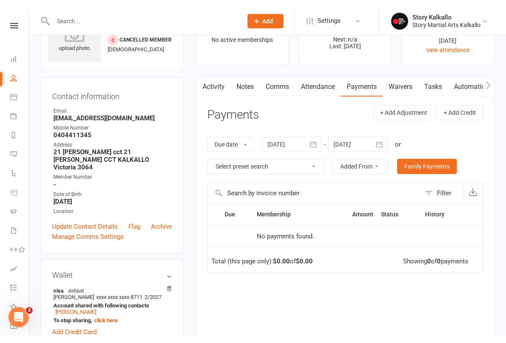
scroll to position [45, 0]
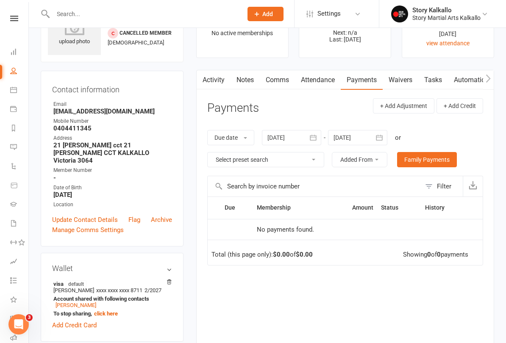
click at [288, 139] on div at bounding box center [291, 137] width 59 height 15
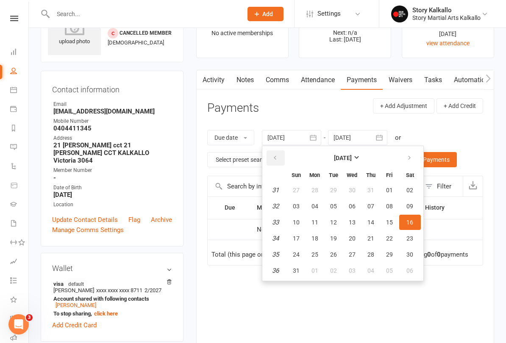
click at [274, 155] on icon "button" at bounding box center [275, 158] width 6 height 7
click at [275, 155] on icon "button" at bounding box center [275, 158] width 6 height 7
click at [278, 152] on button "button" at bounding box center [275, 157] width 18 height 15
click at [276, 152] on button "button" at bounding box center [275, 157] width 18 height 15
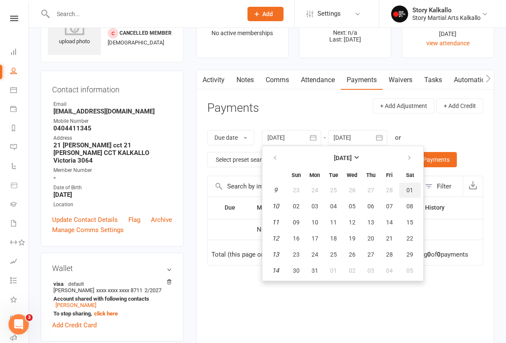
click at [408, 191] on span "01" at bounding box center [409, 190] width 7 height 7
type input "[DATE]"
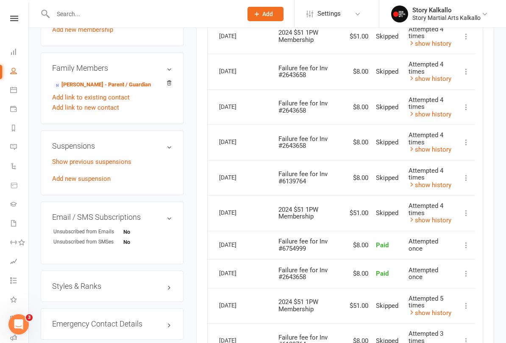
scroll to position [456, 0]
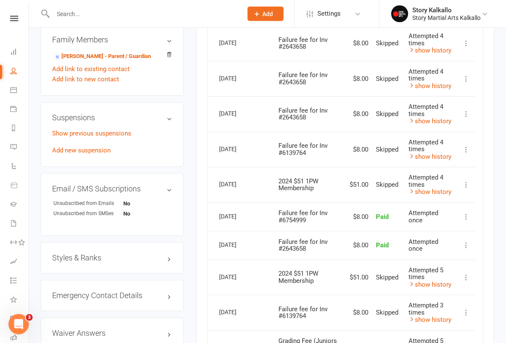
click at [501, 239] on div "upload photo [PERSON_NAME] Activated [DATE] Added [DATE] Cancelled member [DEMO…" at bounding box center [267, 231] width 477 height 1321
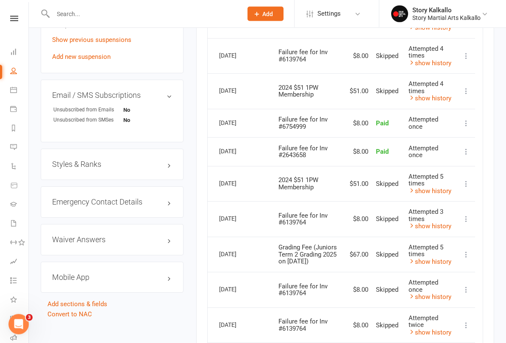
scroll to position [549, 0]
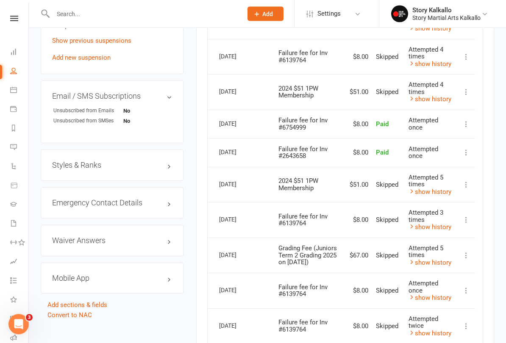
click at [479, 22] on link "Story Kalkallo Story Martial Arts Kalkallo" at bounding box center [441, 14] width 101 height 17
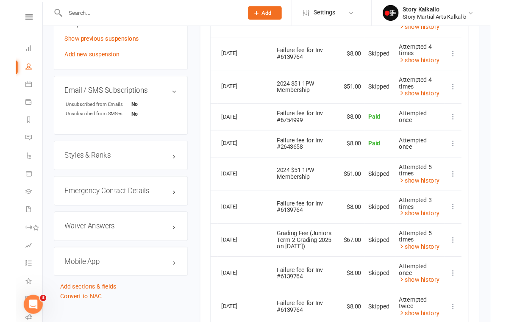
scroll to position [550, 0]
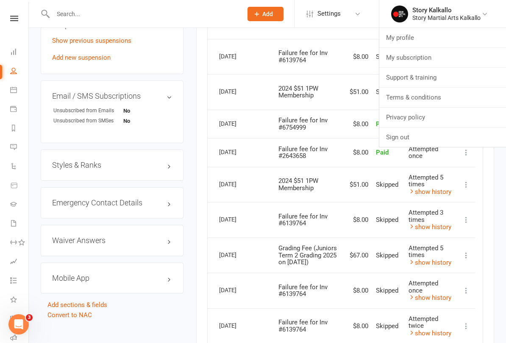
click at [353, 11] on link "Settings" at bounding box center [335, 13] width 59 height 19
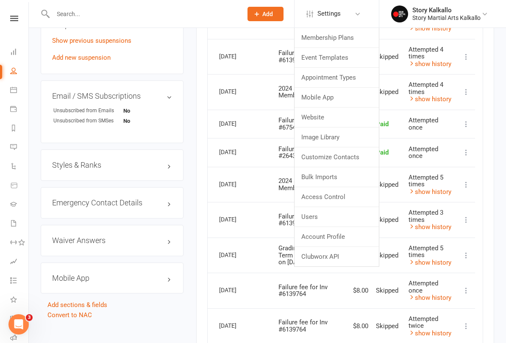
click at [198, 8] on input "text" at bounding box center [143, 14] width 186 height 12
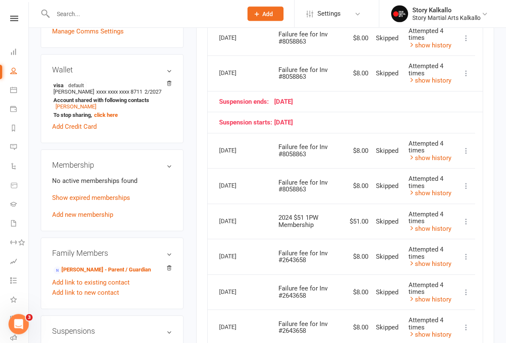
scroll to position [243, 0]
click at [398, 219] on span "Skipped" at bounding box center [387, 222] width 22 height 8
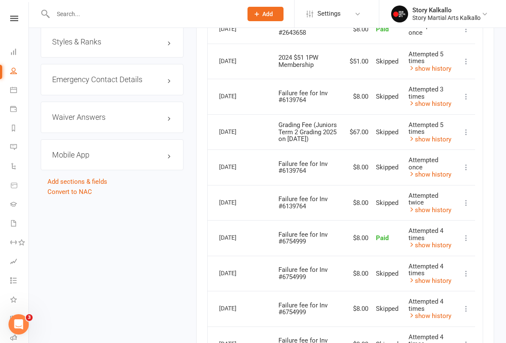
scroll to position [676, 0]
